Goal: Task Accomplishment & Management: Manage account settings

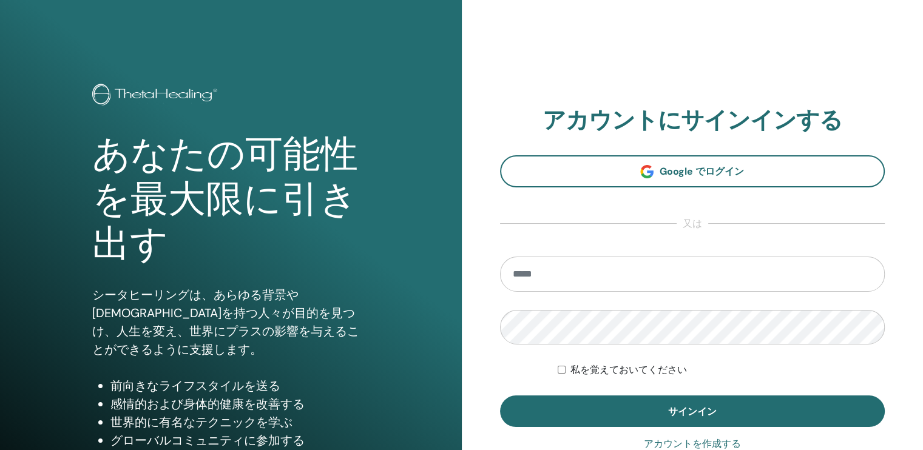
click at [652, 281] on input "email" at bounding box center [692, 274] width 385 height 35
type input "**********"
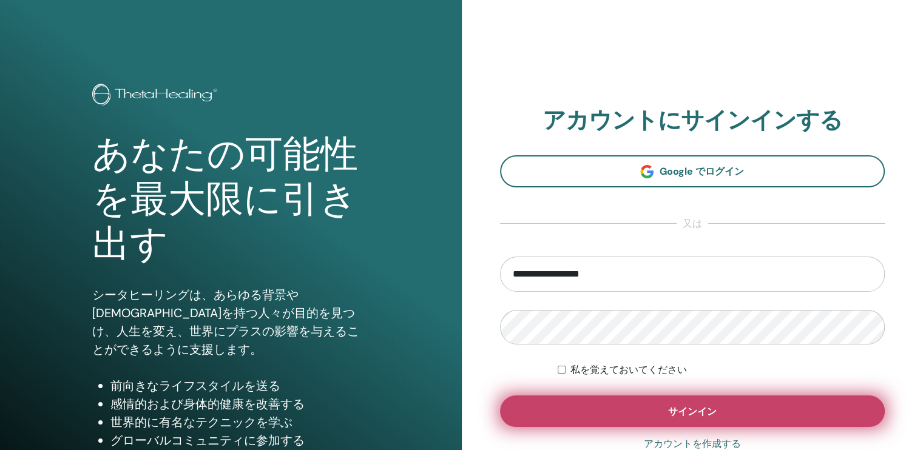
click at [753, 414] on button "サインイン" at bounding box center [692, 412] width 385 height 32
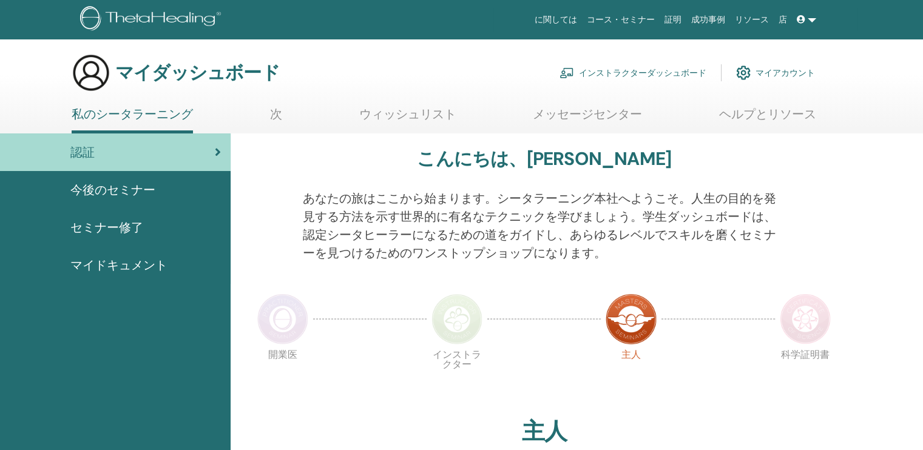
click at [653, 71] on font "インストラクターダッシュボード" at bounding box center [642, 72] width 127 height 11
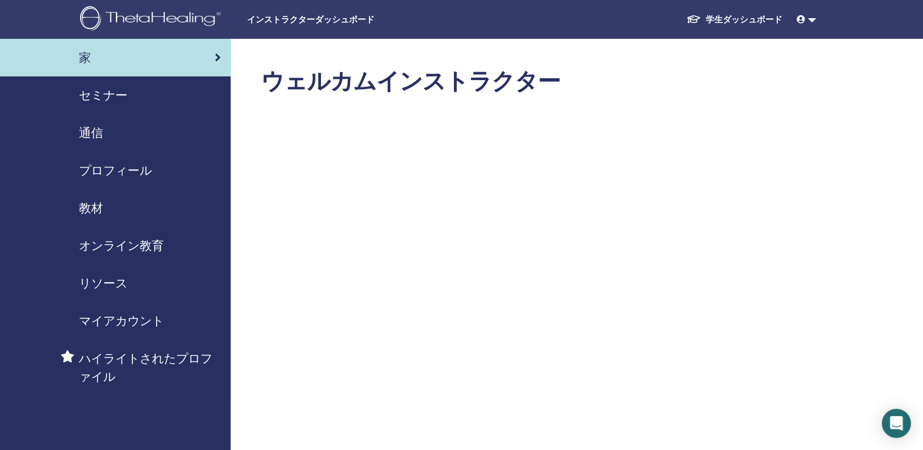
click at [109, 93] on span "セミナー" at bounding box center [103, 95] width 49 height 18
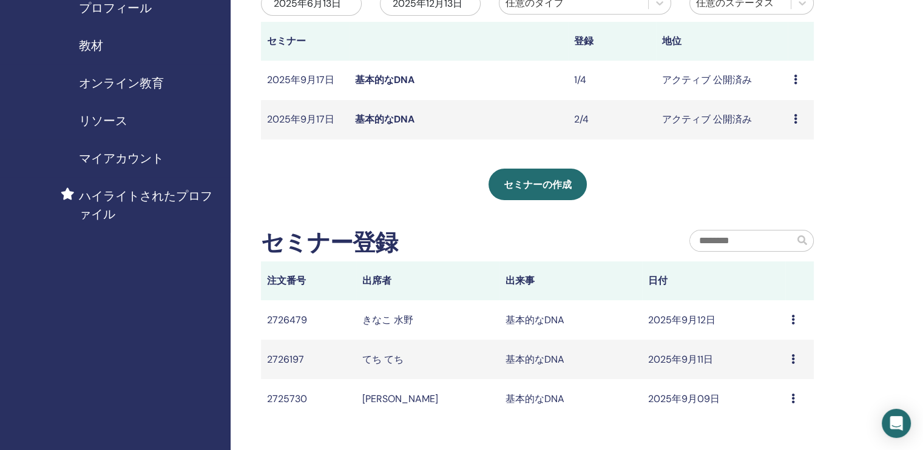
scroll to position [182, 0]
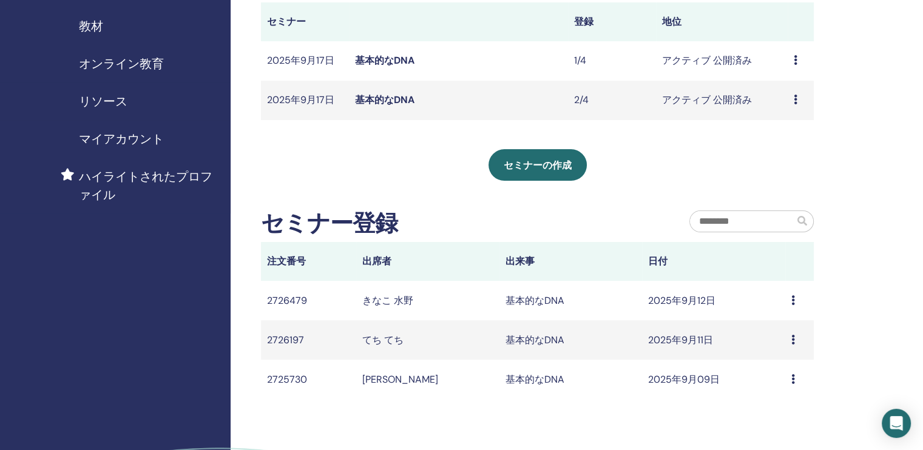
click at [388, 103] on link "基本的なDNA" at bounding box center [384, 99] width 59 height 13
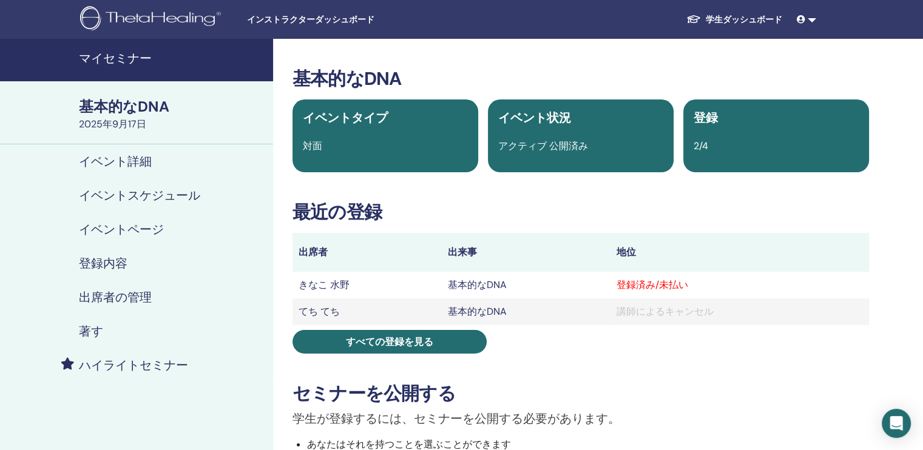
click at [121, 299] on h4 "出席者の管理" at bounding box center [115, 297] width 73 height 15
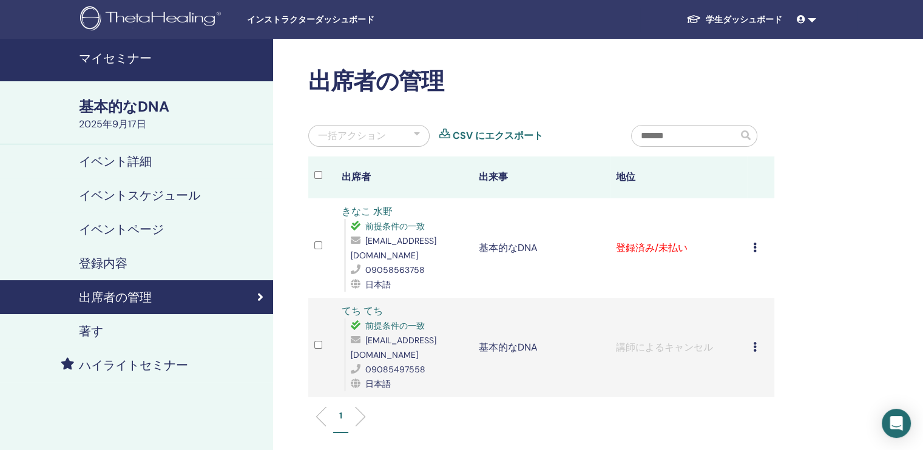
click at [809, 18] on link at bounding box center [806, 19] width 29 height 22
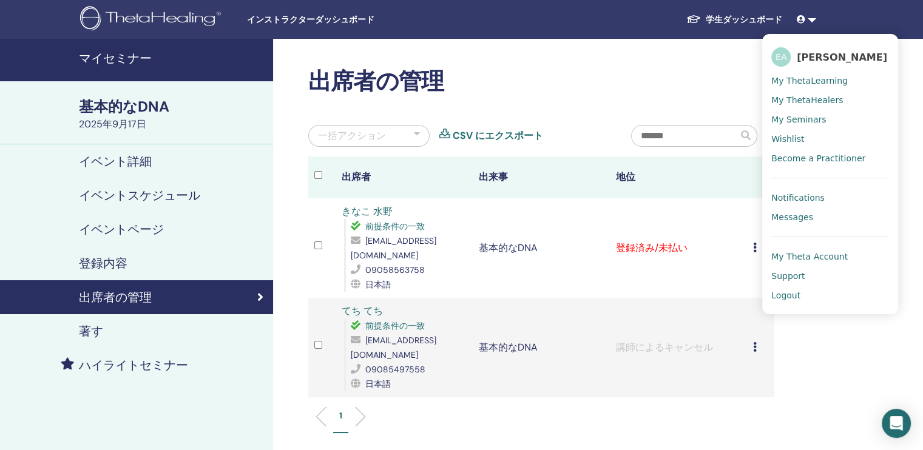
click at [784, 299] on span "Logout" at bounding box center [785, 295] width 29 height 11
